Goal: Task Accomplishment & Management: Use online tool/utility

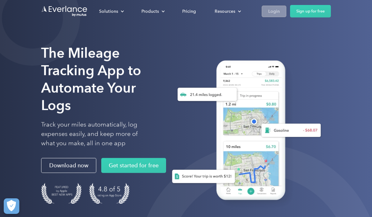
click at [272, 11] on div "Login" at bounding box center [274, 11] width 12 height 8
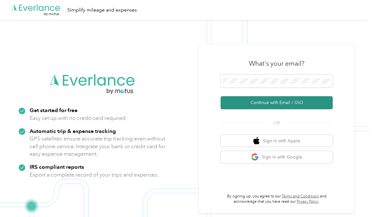
click at [268, 103] on button "Continue with Email / SSO" at bounding box center [277, 102] width 112 height 13
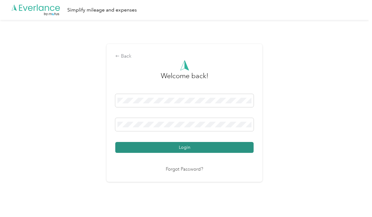
click at [162, 147] on button "Login" at bounding box center [184, 147] width 138 height 11
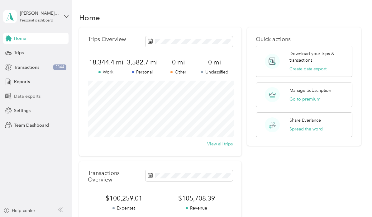
click at [21, 96] on span "Data exports" at bounding box center [27, 96] width 27 height 7
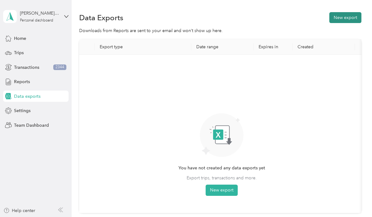
click at [345, 16] on button "New export" at bounding box center [346, 17] width 32 height 11
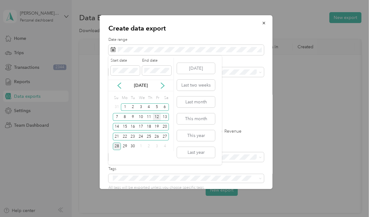
click at [158, 117] on div "12" at bounding box center [157, 117] width 8 height 8
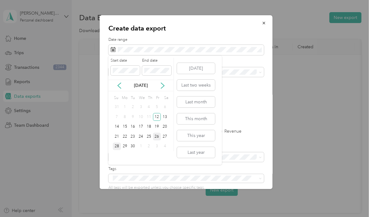
click at [158, 137] on div "26" at bounding box center [157, 137] width 8 height 8
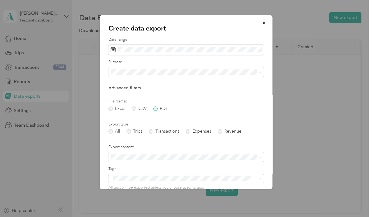
click at [155, 109] on label "PDF" at bounding box center [160, 109] width 15 height 4
click at [132, 131] on label "Trips" at bounding box center [135, 131] width 16 height 4
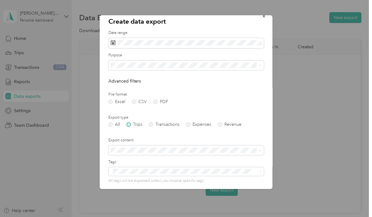
scroll to position [10, 0]
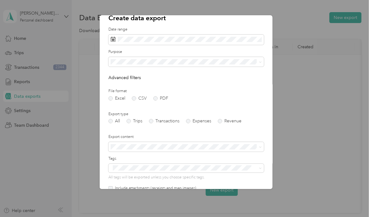
click at [128, 68] on form "Date range Purpose Advanced filters File format Excel CSV PDF Export type All T…" at bounding box center [187, 130] width 156 height 207
click at [126, 105] on span "15 Stars" at bounding box center [121, 105] width 16 height 5
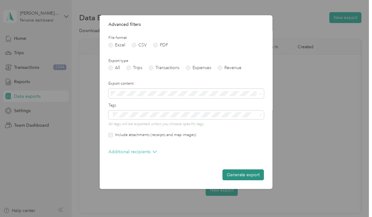
click at [234, 176] on button "Generate export" at bounding box center [243, 175] width 41 height 11
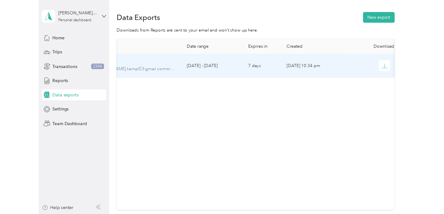
scroll to position [0, 52]
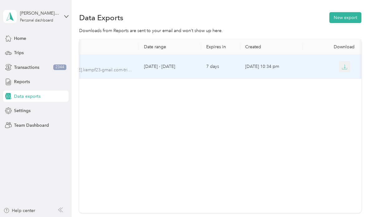
click at [343, 66] on icon "button" at bounding box center [345, 67] width 6 height 6
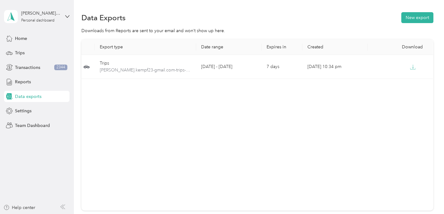
scroll to position [0, 0]
